Goal: Task Accomplishment & Management: Manage account settings

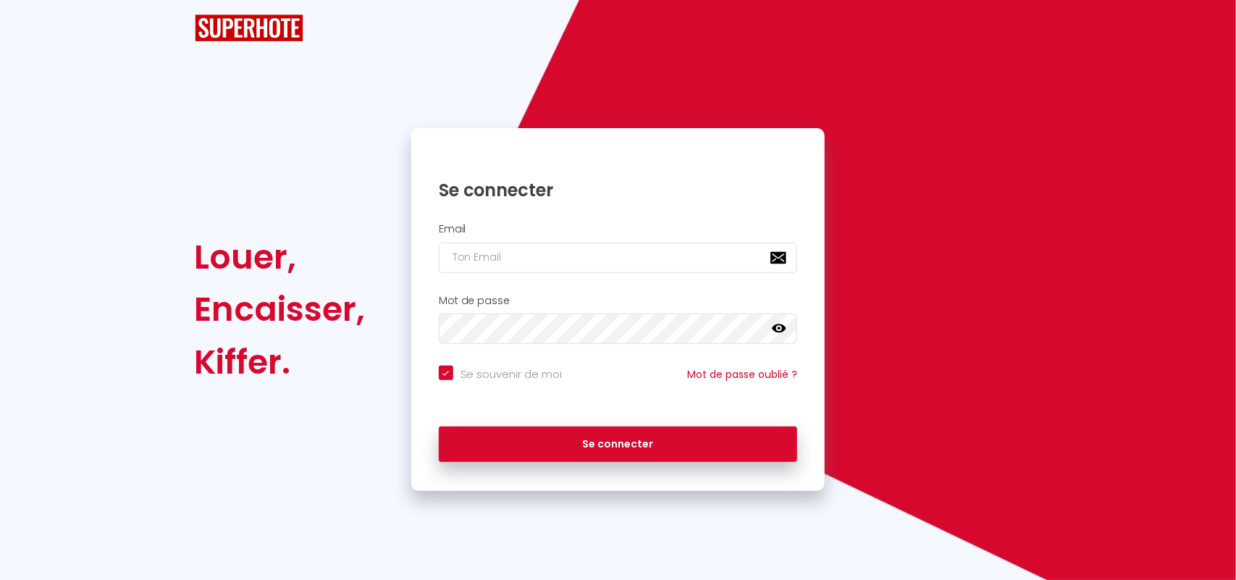
select select "fr"
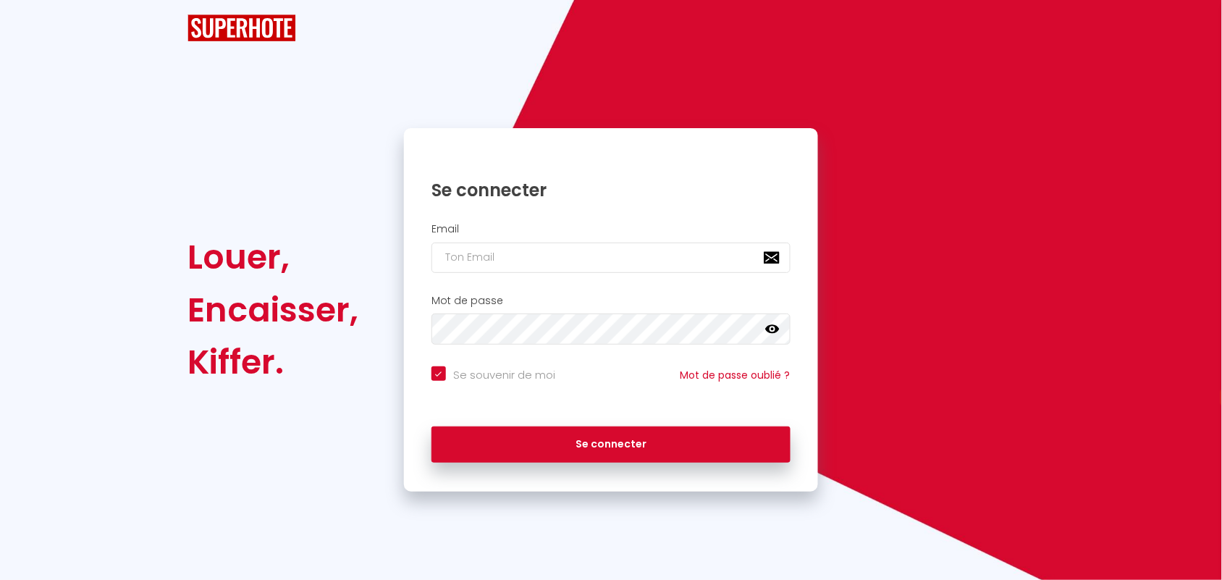
checkbox input "true"
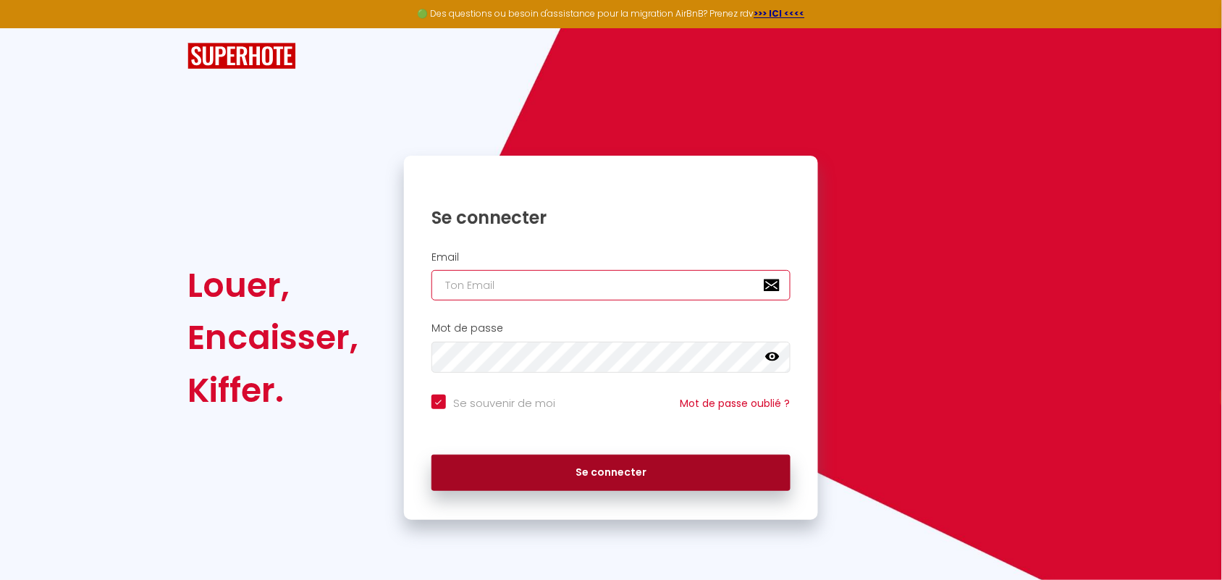
type input "[EMAIL_ADDRESS][DOMAIN_NAME]"
click at [588, 478] on button "Se connecter" at bounding box center [611, 473] width 359 height 36
checkbox input "true"
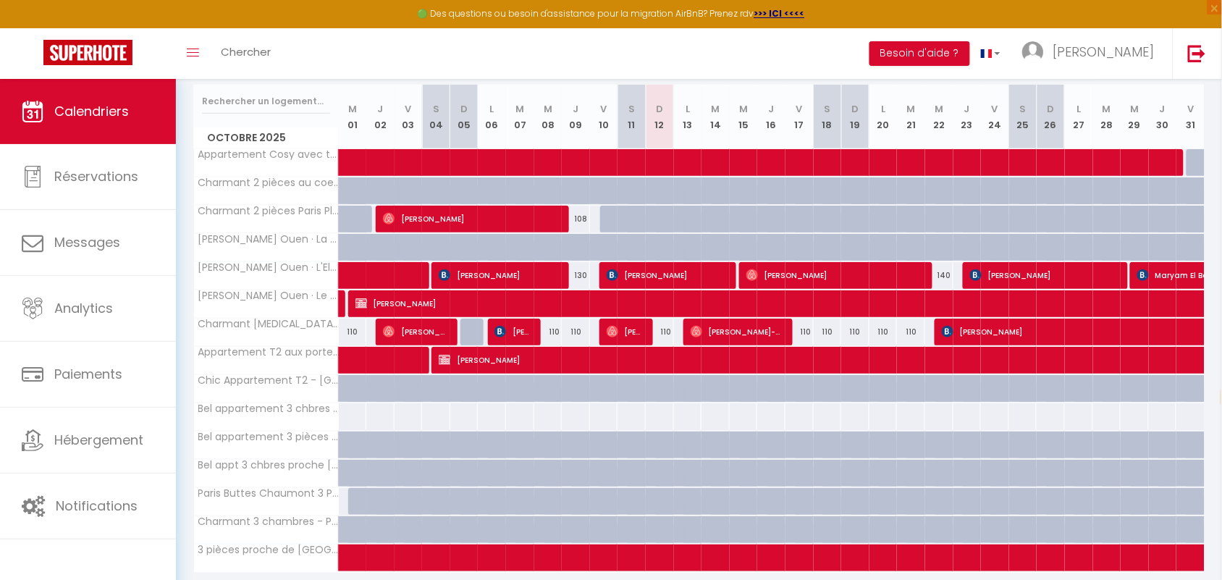
scroll to position [236, 0]
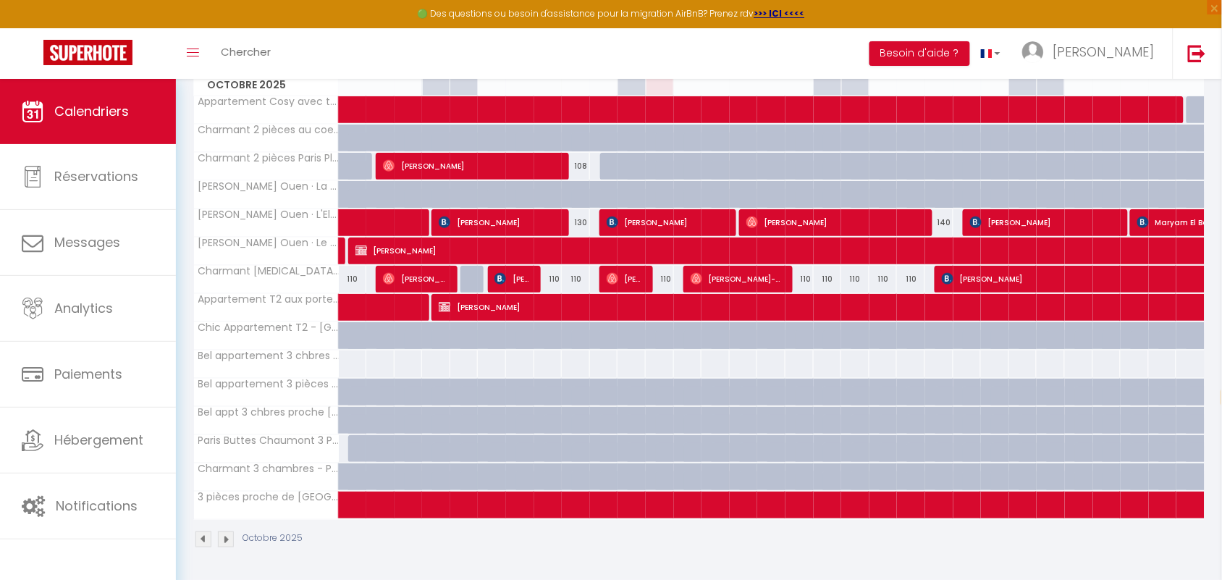
click at [226, 541] on img at bounding box center [226, 539] width 16 height 16
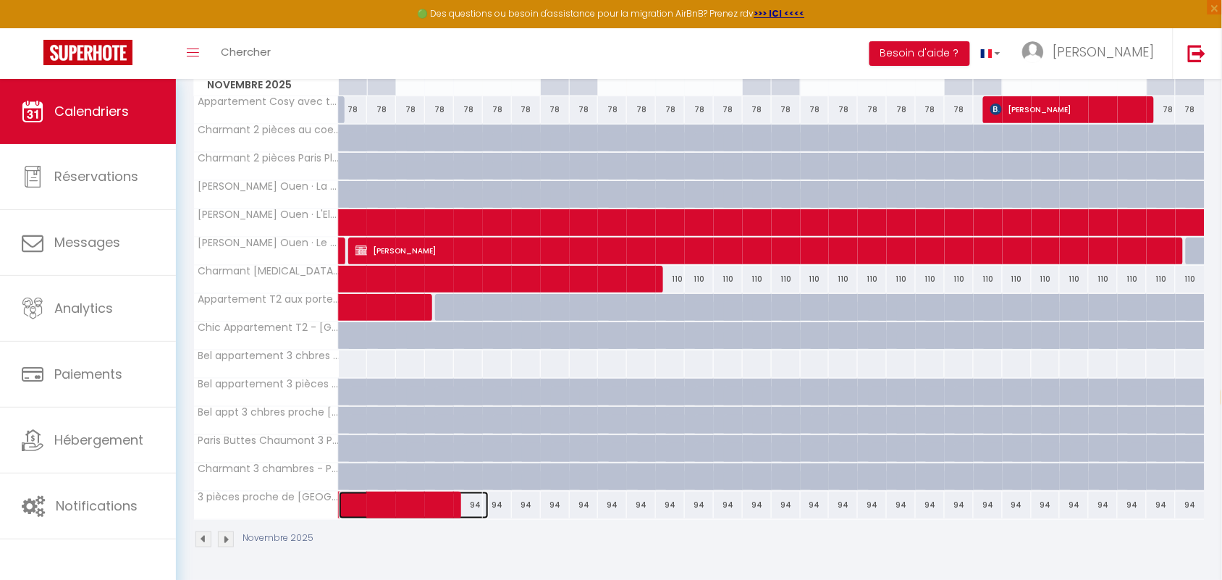
click at [407, 508] on span at bounding box center [422, 506] width 133 height 28
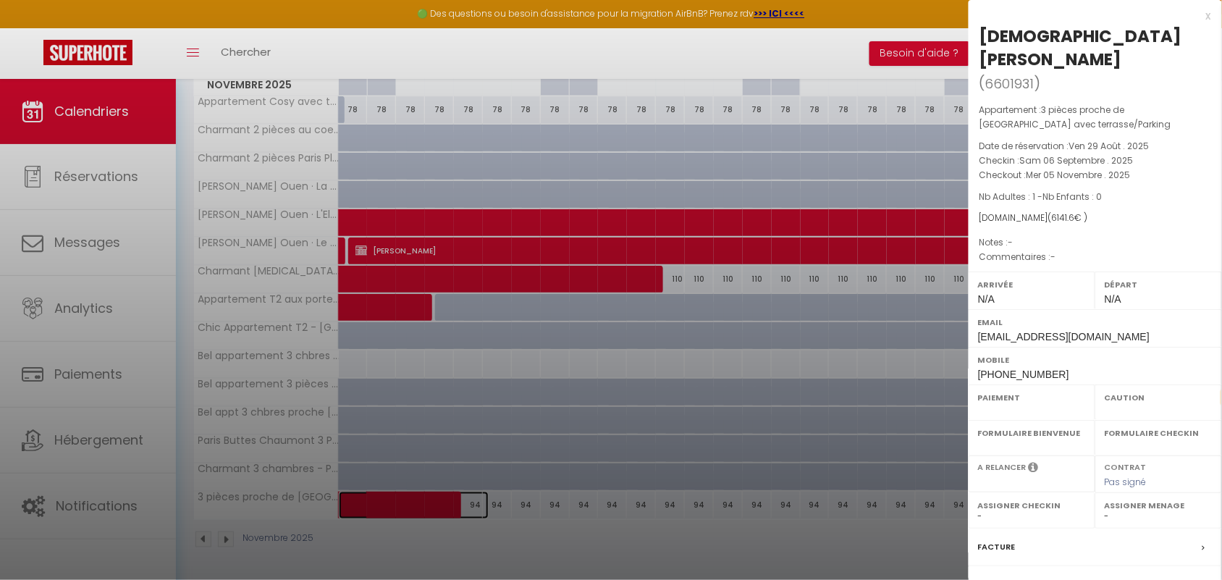
select select "OK"
select select "0"
select select "1"
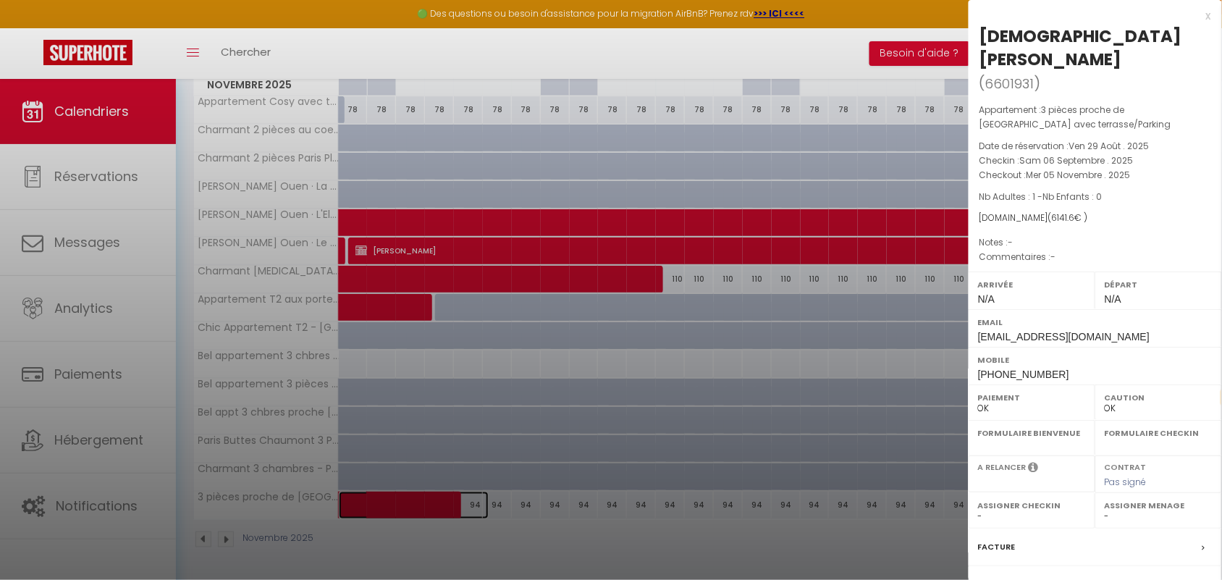
select select
click at [471, 505] on div at bounding box center [611, 290] width 1222 height 580
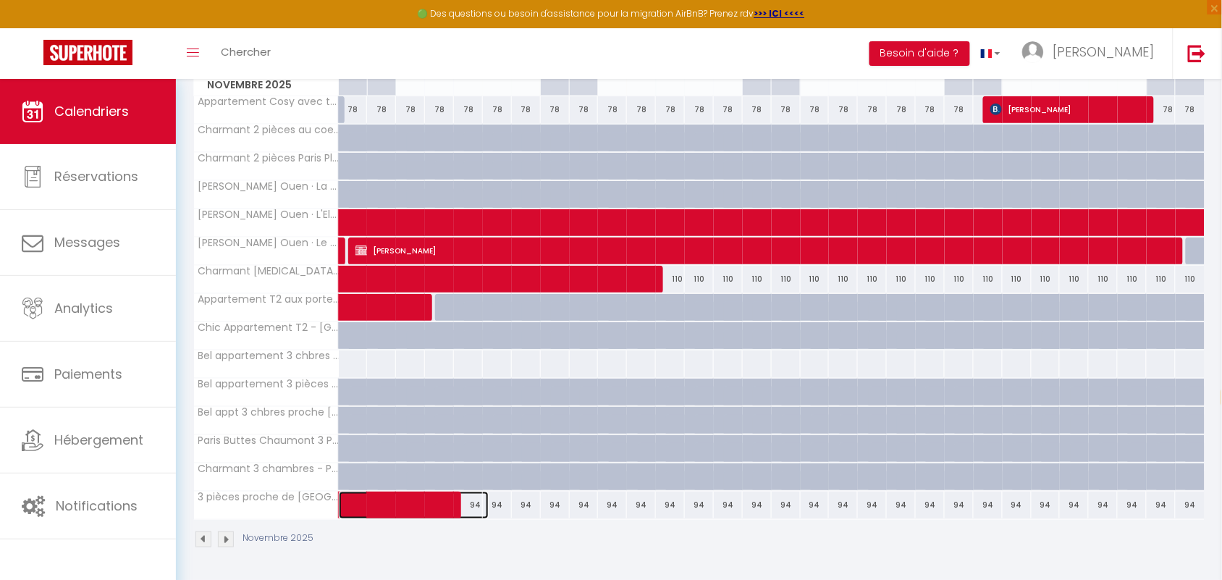
click at [471, 505] on span at bounding box center [422, 506] width 133 height 28
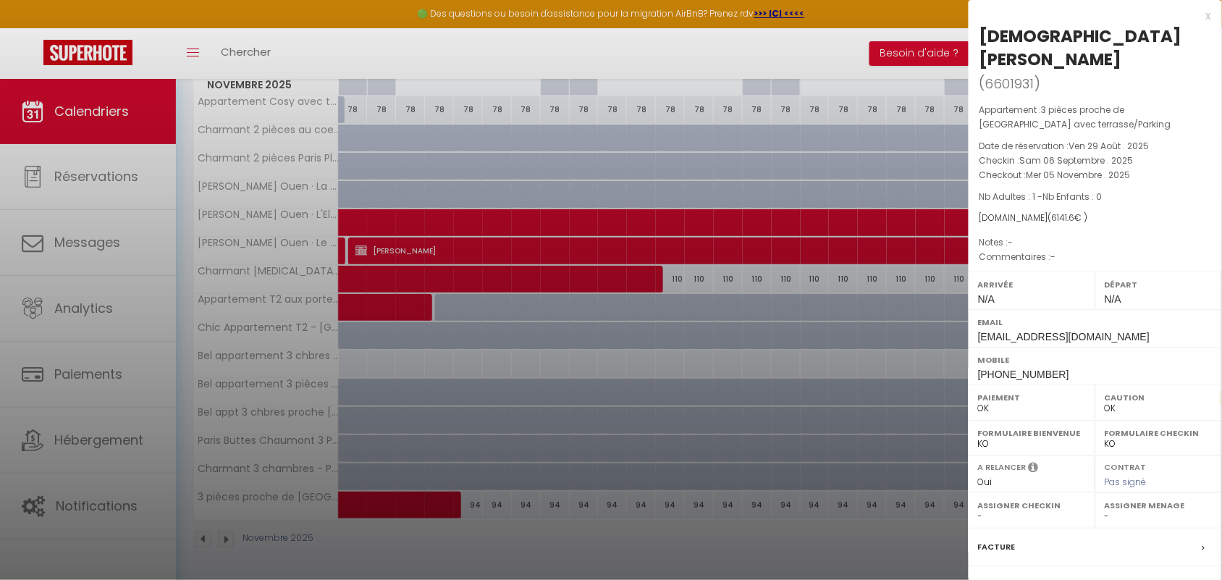
click at [507, 501] on div at bounding box center [611, 290] width 1222 height 580
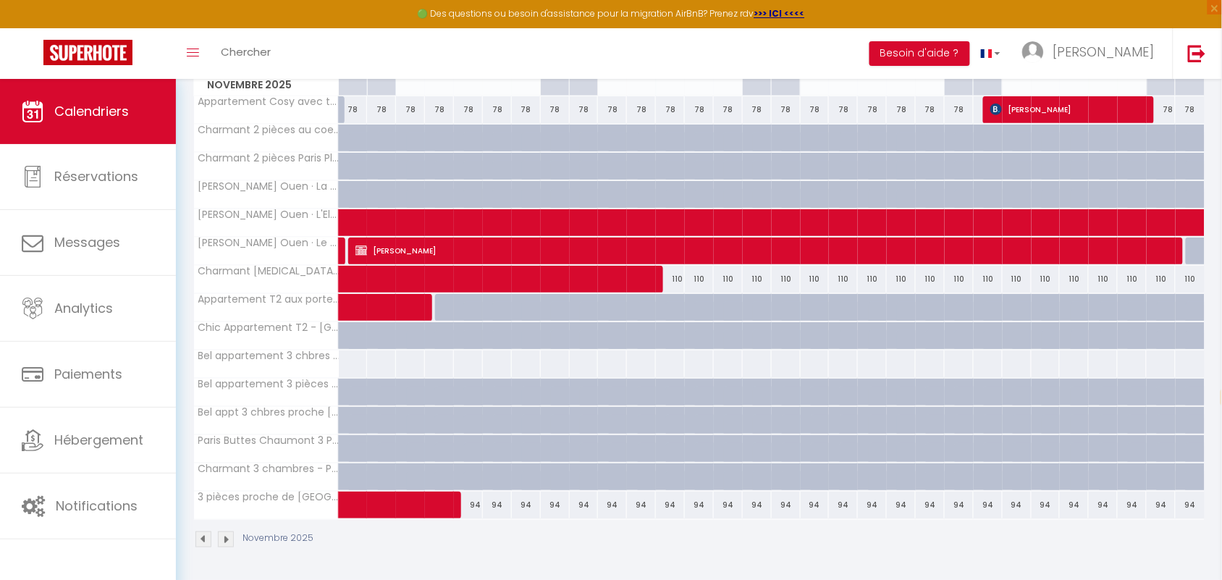
click at [527, 504] on div "94" at bounding box center [526, 505] width 29 height 27
type input "94"
type input "Ven 07 Novembre 2025"
type input "Sam 08 Novembre 2025"
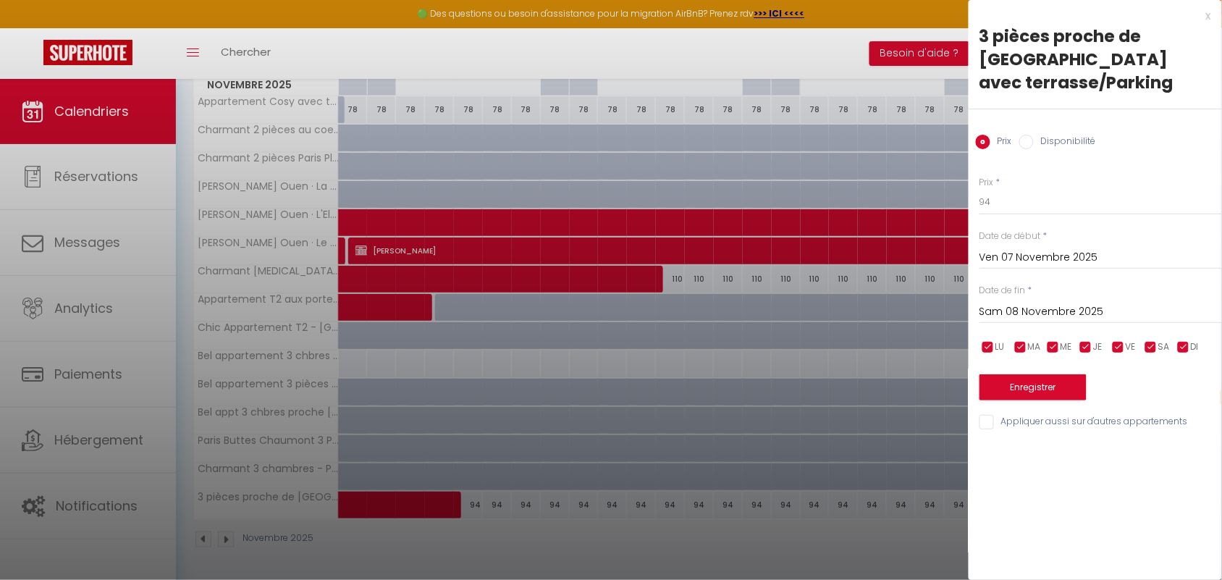
click at [1034, 248] on input "Ven 07 Novembre 2025" at bounding box center [1101, 257] width 243 height 19
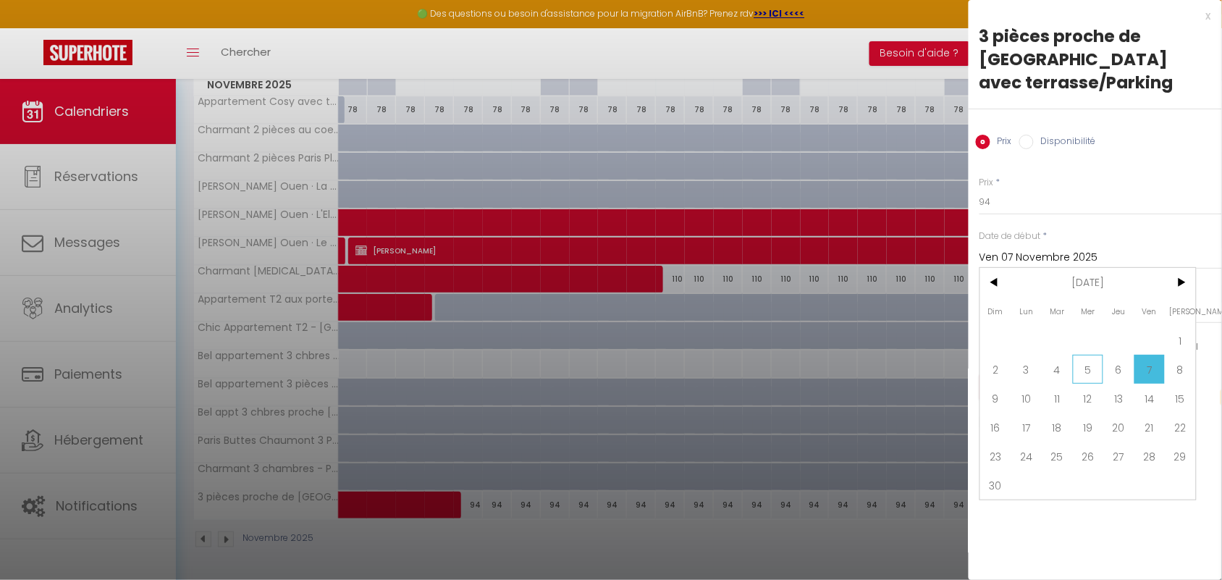
click at [1092, 355] on span "5" at bounding box center [1088, 369] width 31 height 29
type input "Mer 05 Novembre 2025"
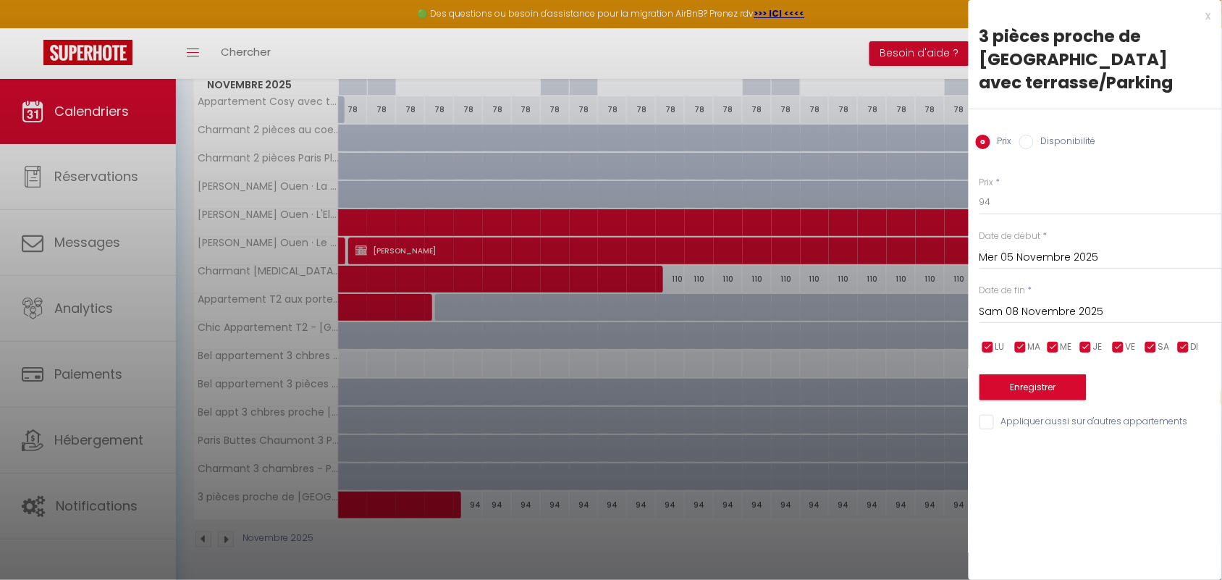
click at [1076, 303] on input "Sam 08 Novembre 2025" at bounding box center [1101, 312] width 243 height 19
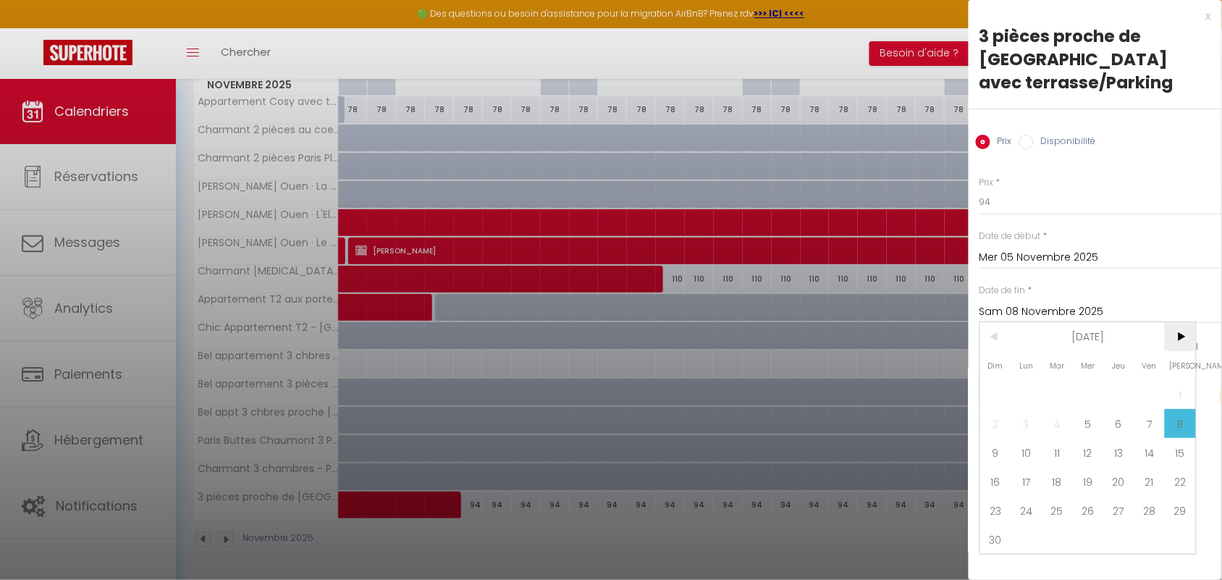
click at [1180, 322] on span ">" at bounding box center [1180, 336] width 31 height 29
click at [1157, 380] on span "5" at bounding box center [1150, 394] width 31 height 29
click at [1157, 367] on div "Prix * 94 Statut * Disponible Indisponible Date de début * [DATE] < [DATE] > Di…" at bounding box center [1095, 295] width 253 height 274
type input "Ven 05 Décembre 2025"
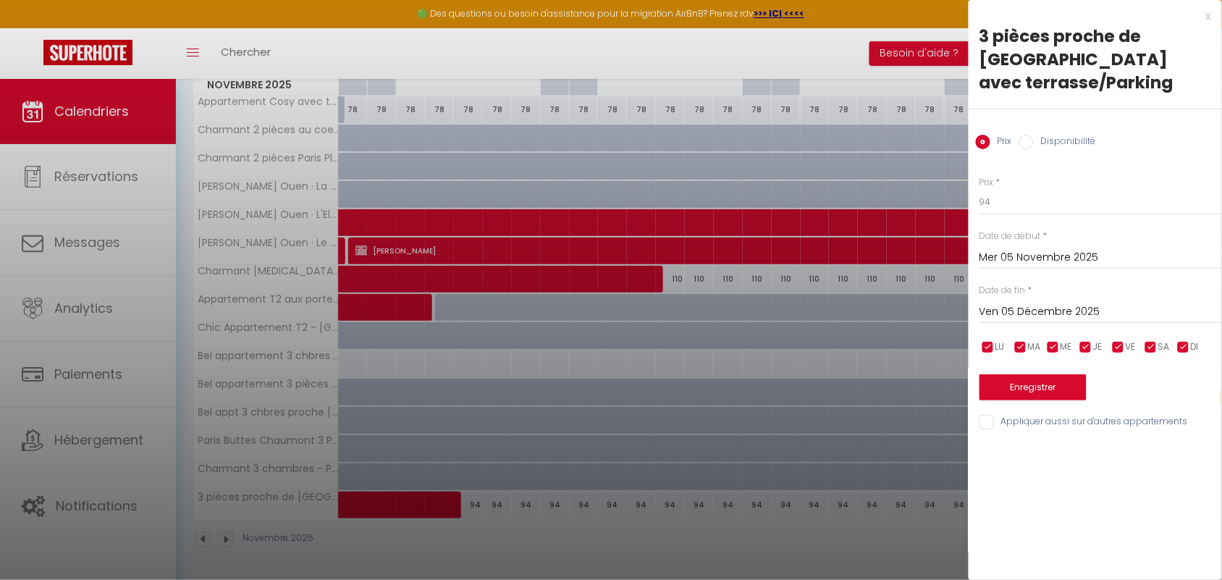
click at [1026, 135] on input "Disponibilité" at bounding box center [1026, 142] width 14 height 14
radio input "true"
radio input "false"
click at [1027, 189] on select "Disponible Indisponible" at bounding box center [1101, 203] width 243 height 28
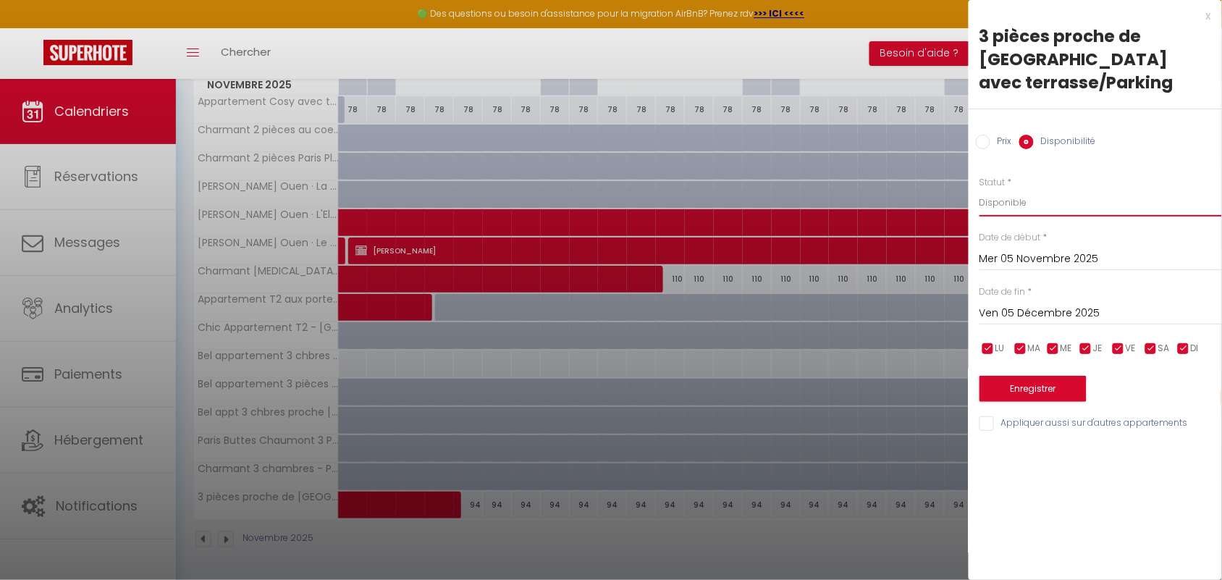
click at [1012, 189] on select "Disponible Indisponible" at bounding box center [1101, 203] width 243 height 28
select select "0"
click at [980, 189] on select "Disponible Indisponible" at bounding box center [1101, 203] width 243 height 28
click at [1040, 376] on button "Enregistrer" at bounding box center [1033, 389] width 107 height 26
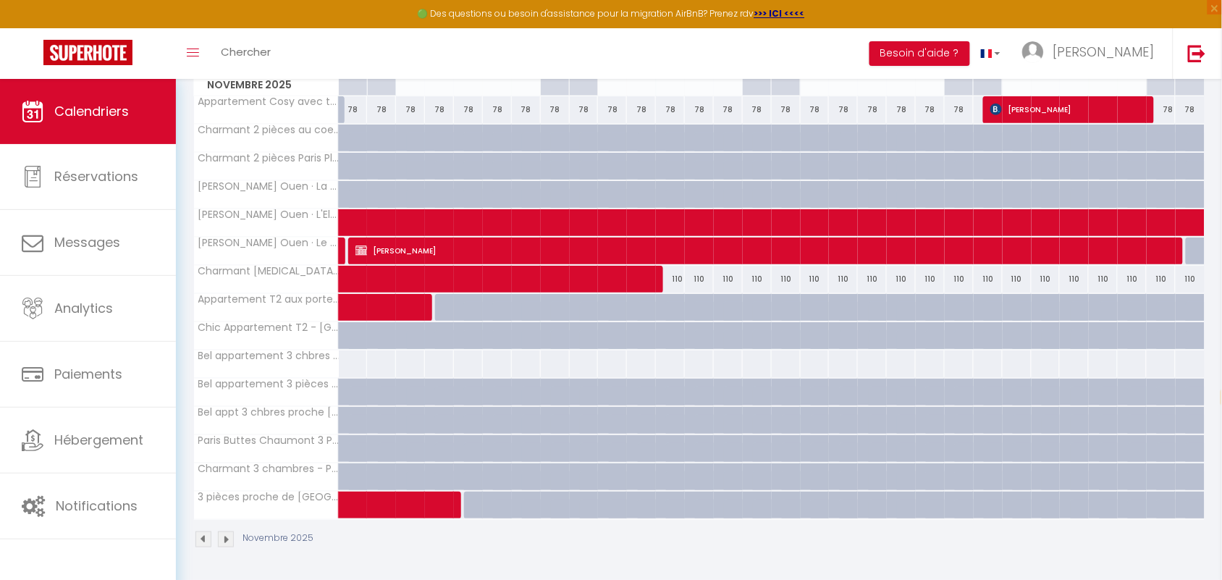
scroll to position [0, 0]
